Goal: Task Accomplishment & Management: Use online tool/utility

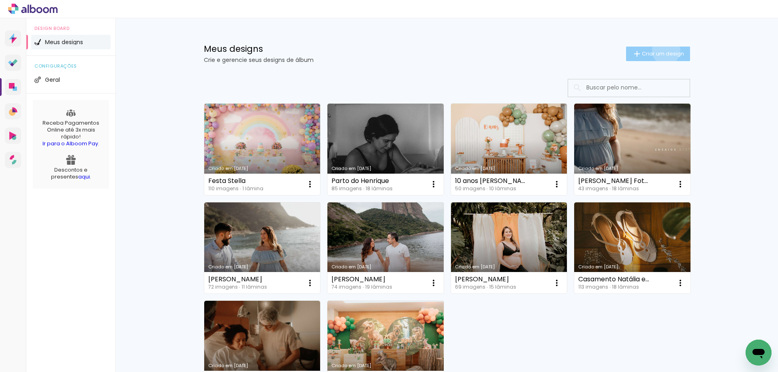
click at [661, 51] on span "Criar um design" at bounding box center [662, 53] width 42 height 5
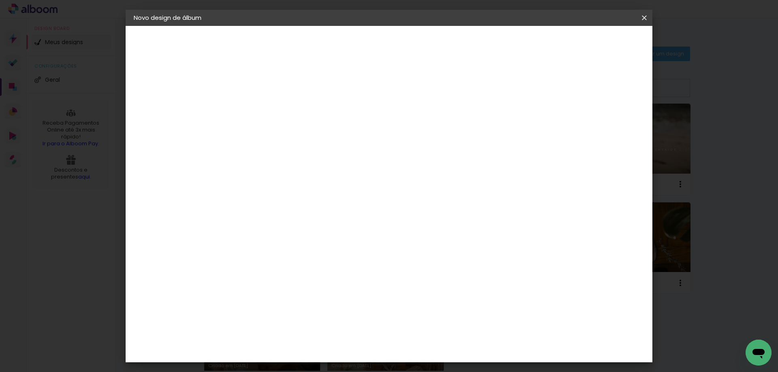
click at [0, 0] on iron-icon at bounding box center [0, 0] width 0 height 0
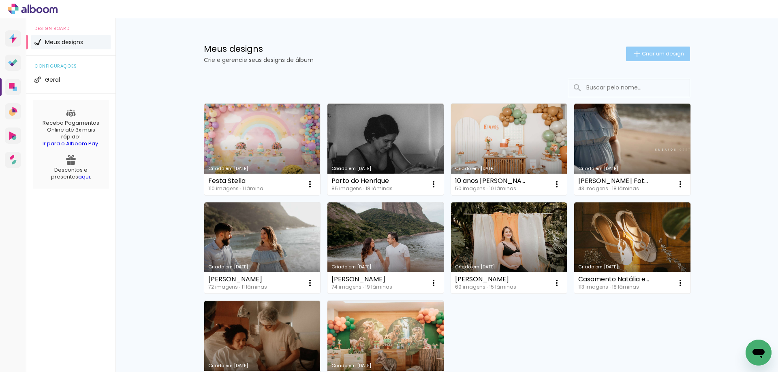
click at [658, 52] on span "Criar um design" at bounding box center [662, 53] width 42 height 5
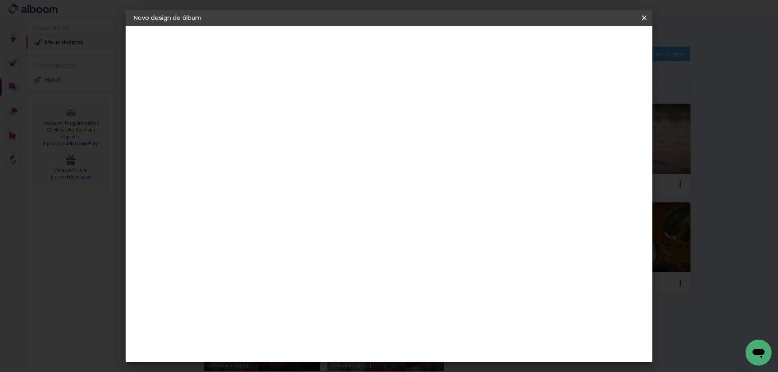
click at [266, 109] on input at bounding box center [266, 108] width 0 height 13
type input "g"
type input "teste"
type paper-input "teste"
click at [349, 41] on paper-button "Avançar" at bounding box center [329, 43] width 40 height 14
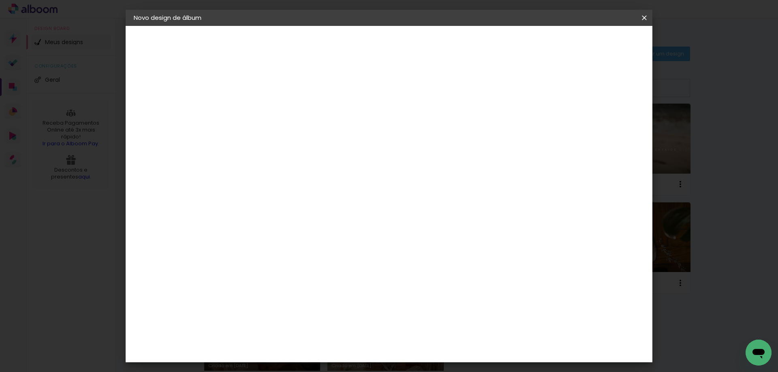
click at [328, 151] on input at bounding box center [287, 154] width 82 height 10
type input "go im"
type paper-input "go im"
click at [281, 183] on div "Go image" at bounding box center [271, 184] width 20 height 13
click at [0, 0] on iron-icon at bounding box center [0, 0] width 0 height 0
